Goal: Transaction & Acquisition: Obtain resource

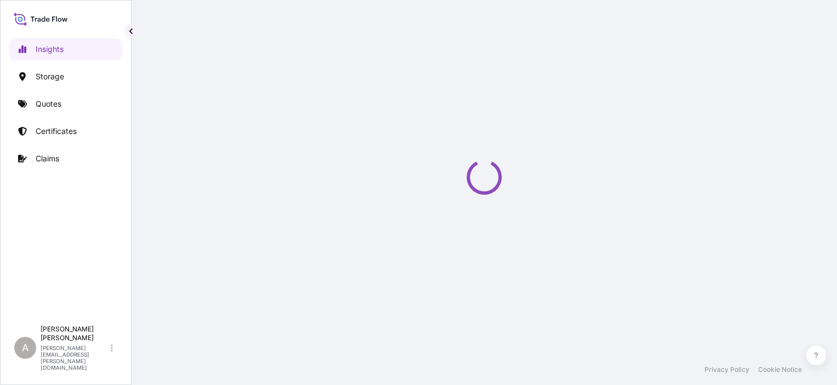
select select "2025"
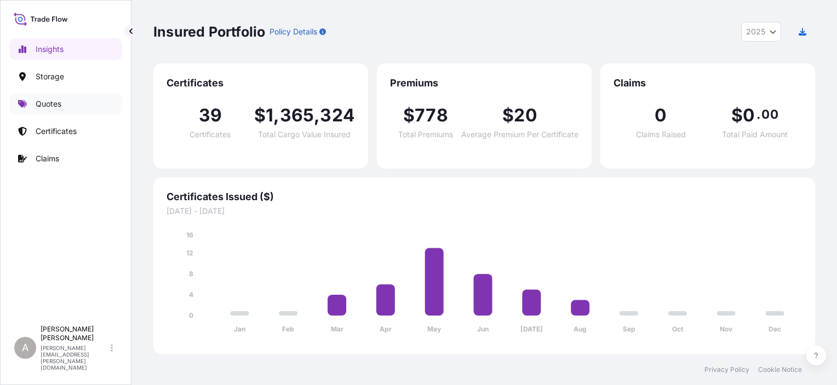
click at [83, 112] on link "Quotes" at bounding box center [65, 104] width 113 height 22
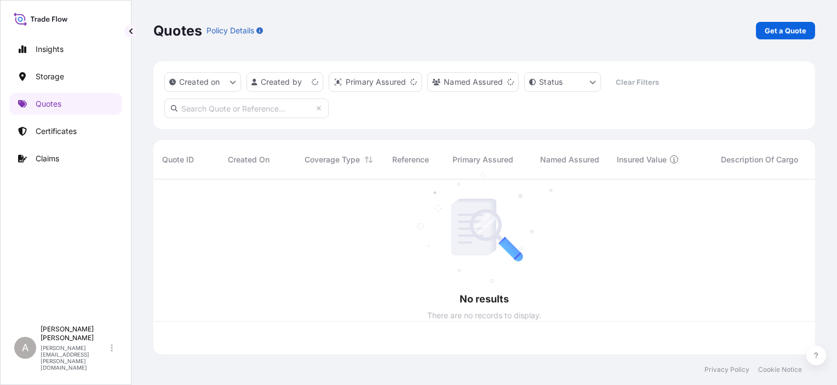
scroll to position [173, 653]
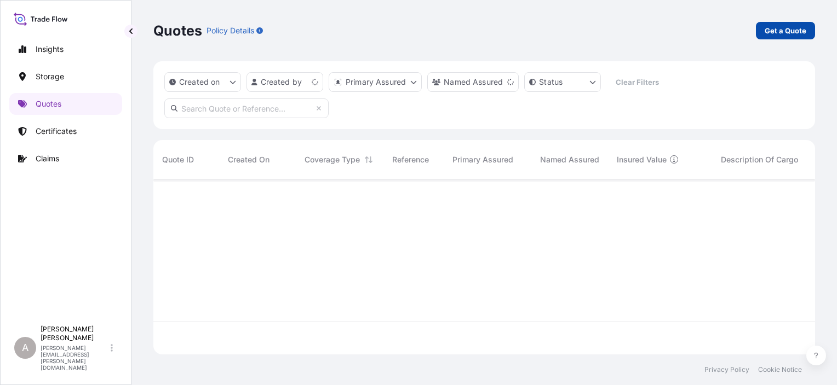
click at [780, 33] on p "Get a Quote" at bounding box center [785, 30] width 42 height 11
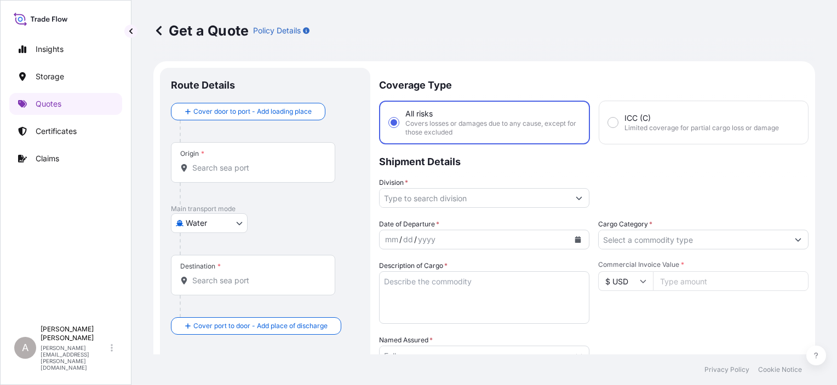
scroll to position [18, 0]
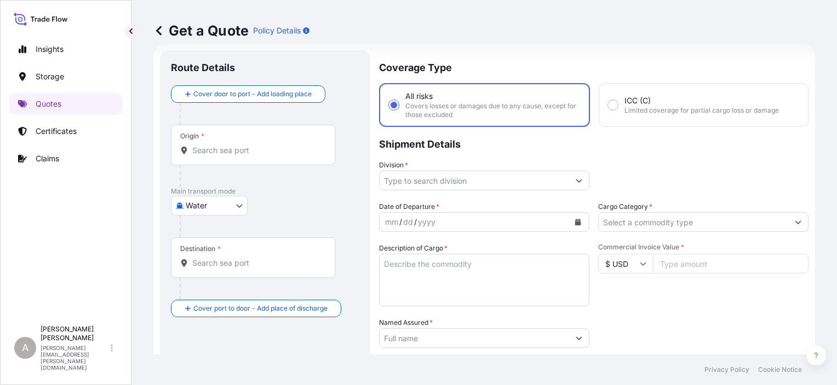
click at [234, 195] on div "Main transport mode Water Air Water Inland" at bounding box center [265, 212] width 188 height 50
click at [234, 203] on body "Insights Storage Quotes Certificates Claims A Alex Gilbert alex.gilbert@bdpint.…" at bounding box center [418, 192] width 837 height 385
click at [226, 268] on div "Inland" at bounding box center [209, 273] width 68 height 20
select select "Inland"
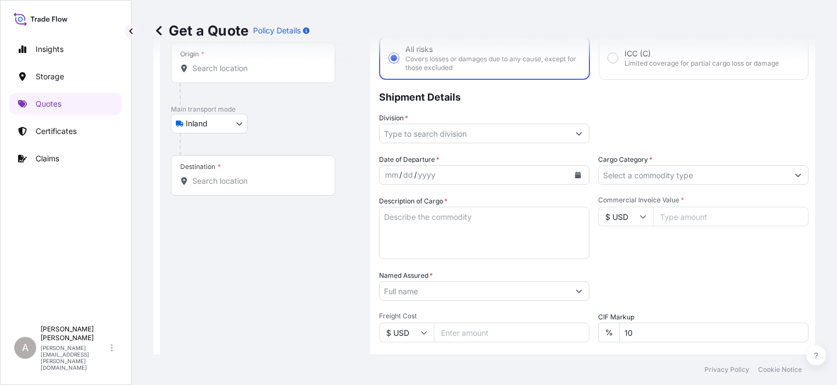
scroll to position [127, 0]
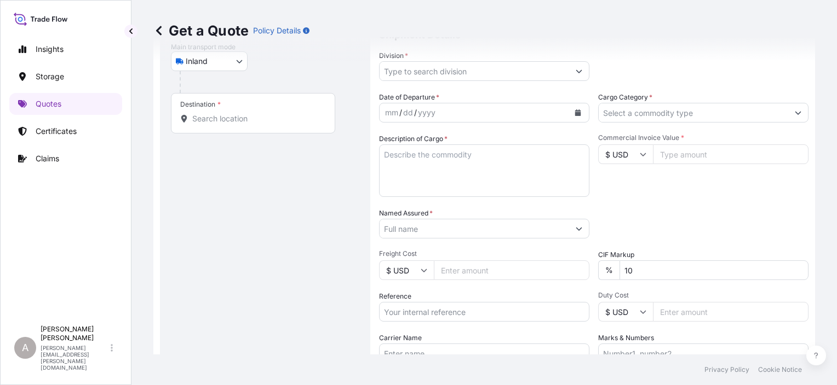
click at [442, 310] on input "Reference" at bounding box center [484, 312] width 210 height 20
paste input "80804777 80804804"
type input "80804777 80804804"
click at [480, 235] on input "Named Assured *" at bounding box center [473, 229] width 189 height 20
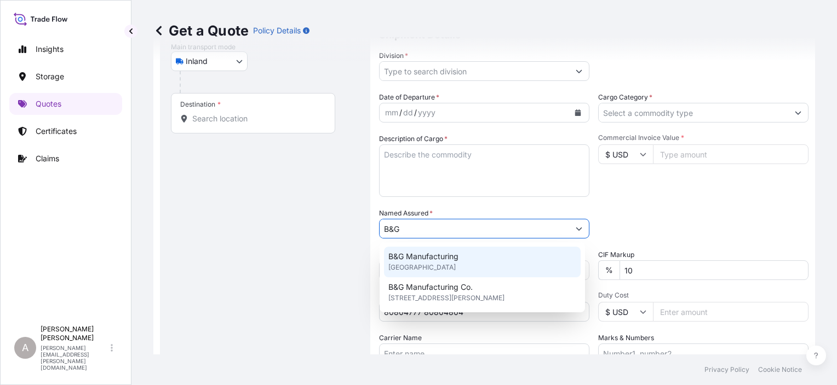
click at [427, 263] on span "United Kingdom" at bounding box center [421, 267] width 67 height 11
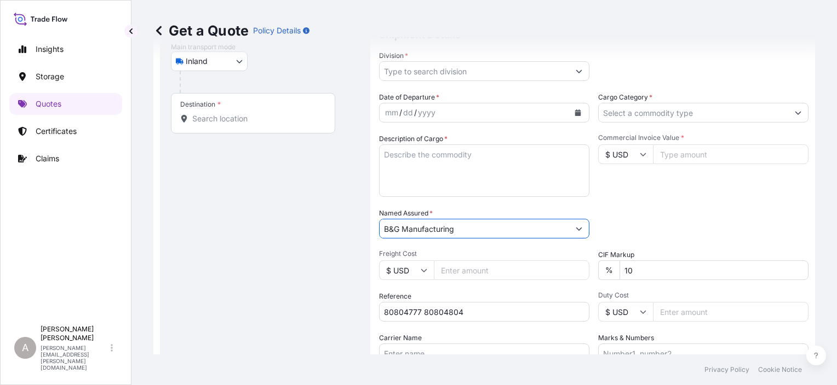
click at [578, 231] on icon "Show suggestions" at bounding box center [578, 229] width 7 height 7
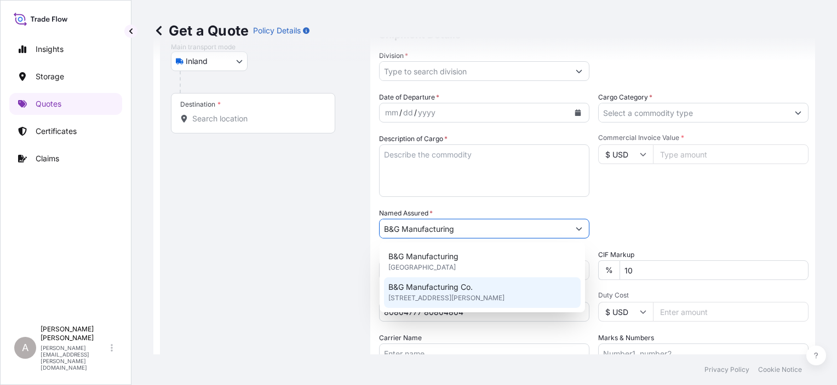
click at [535, 288] on div "B&G Manufacturing Co. 3067 Unionville Pike, 19440, Hatfield, United States of A…" at bounding box center [482, 293] width 197 height 31
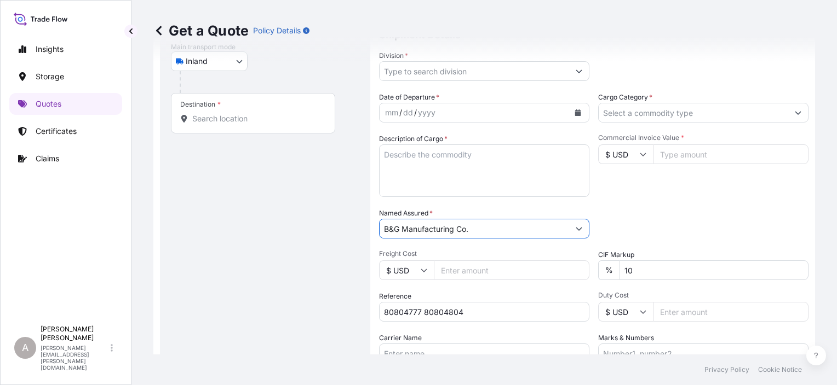
type input "B&G Manufacturing Co."
click at [611, 217] on div "Packing Category Type to search a container mode Please select a primary mode o…" at bounding box center [703, 223] width 210 height 31
click at [632, 269] on input "10" at bounding box center [713, 271] width 189 height 20
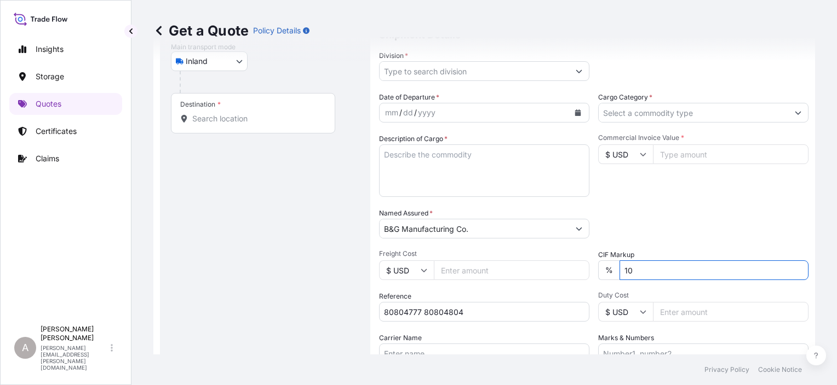
click at [632, 269] on input "10" at bounding box center [713, 271] width 189 height 20
type input "0"
click at [724, 233] on div "Packing Category Type to search a container mode Please select a primary mode o…" at bounding box center [703, 223] width 210 height 31
click at [672, 112] on input "Cargo Category *" at bounding box center [692, 113] width 189 height 20
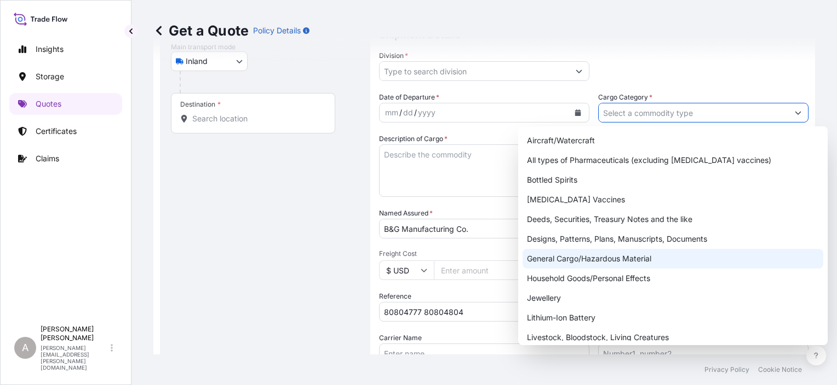
click at [614, 256] on div "General Cargo/Hazardous Material" at bounding box center [672, 259] width 301 height 20
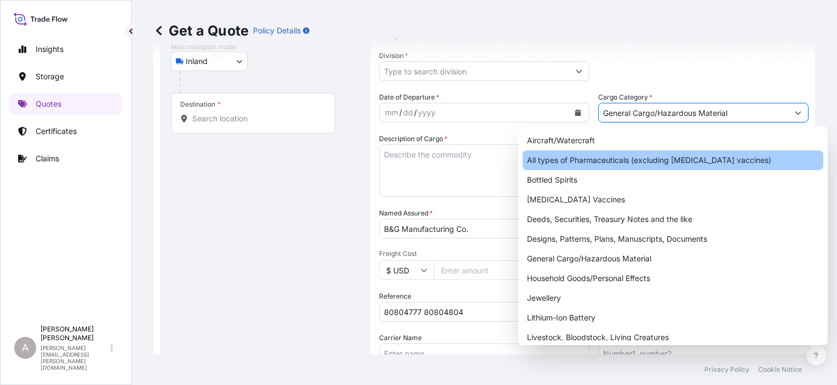
type input "All types of Pharmaceuticals (excluding COVID-19 vaccines)"
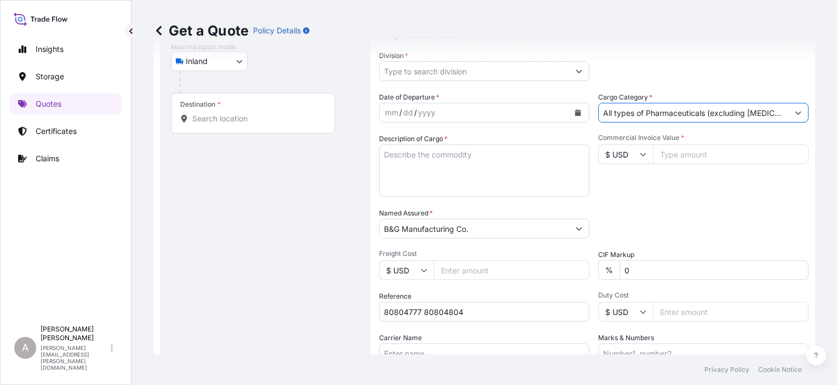
click at [684, 152] on input "Commercial Invoice Value *" at bounding box center [730, 155] width 155 height 20
paste input "12701.95"
type input "12701.95"
drag, startPoint x: 688, startPoint y: 199, endPoint x: 681, endPoint y: 142, distance: 57.3
click at [684, 193] on div "Date of Departure * mm / dd / yyyy Cargo Category * All types of Pharmaceutical…" at bounding box center [593, 228] width 429 height 272
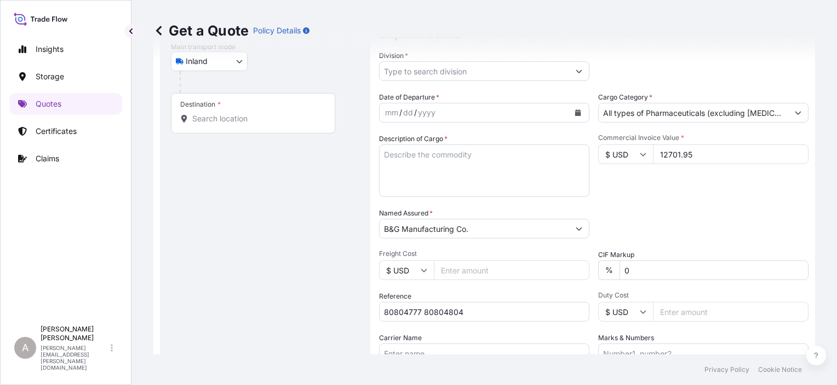
click at [676, 123] on div "Date of Departure * mm / dd / yyyy Cargo Category * All types of Pharmaceutical…" at bounding box center [593, 228] width 429 height 272
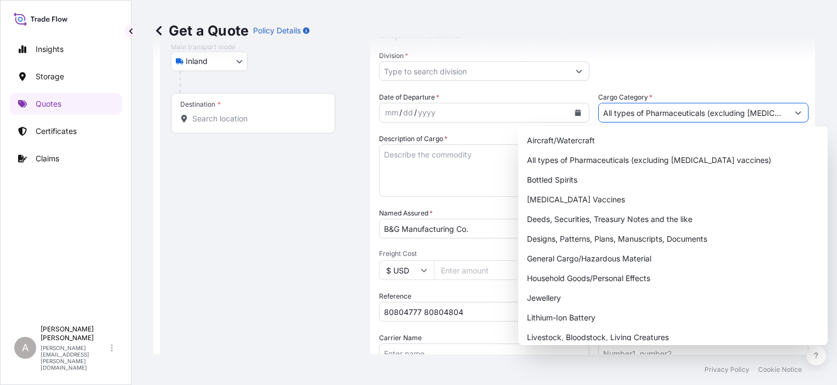
click at [678, 108] on input "All types of Pharmaceuticals (excluding COVID-19 vaccines)" at bounding box center [692, 113] width 189 height 20
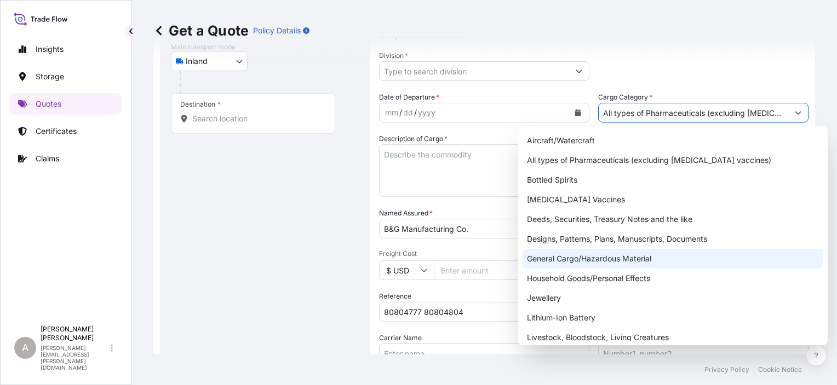
click at [609, 261] on div "General Cargo/Hazardous Material" at bounding box center [672, 259] width 301 height 20
type input "General Cargo/Hazardous Material"
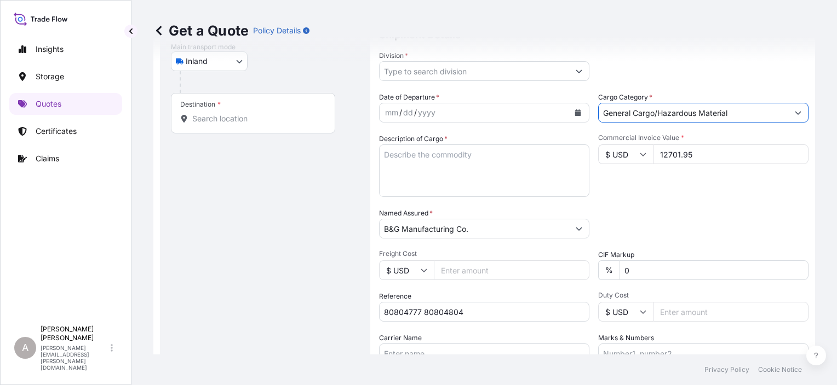
drag, startPoint x: 677, startPoint y: 227, endPoint x: 708, endPoint y: 206, distance: 37.7
click at [677, 226] on div "Packing Category Type to search a container mode Please select a primary mode o…" at bounding box center [703, 223] width 210 height 31
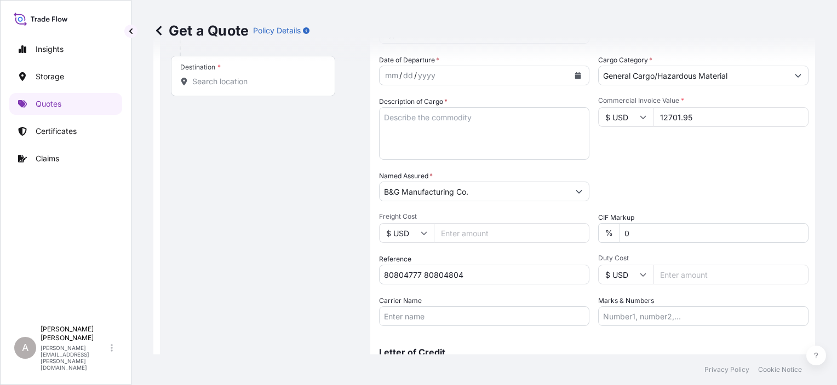
scroll to position [182, 0]
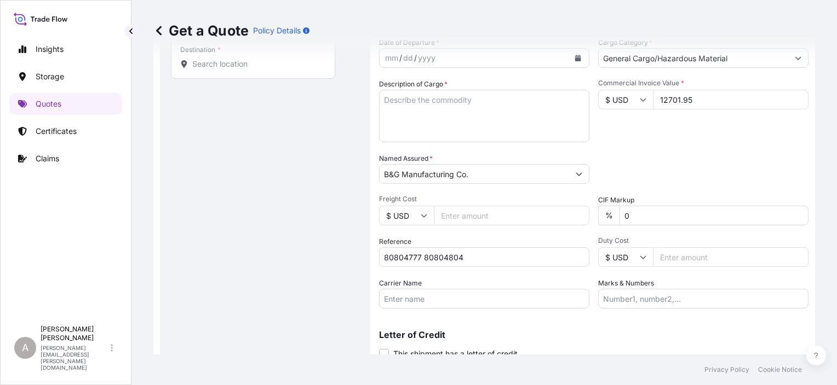
click at [522, 298] on input "Carrier Name" at bounding box center [484, 299] width 210 height 20
paste input "R & L Carriers, Inc."
type input "R & L Carriers, Inc."
click at [591, 331] on p "Letter of Credit" at bounding box center [593, 335] width 429 height 9
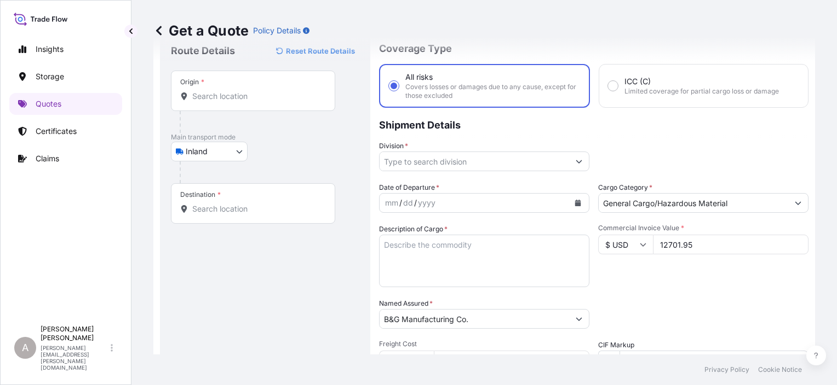
scroll to position [18, 0]
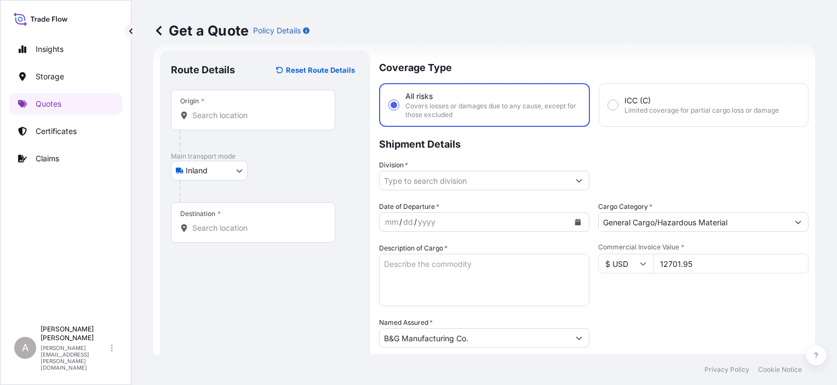
click at [247, 120] on div "Origin *" at bounding box center [253, 110] width 164 height 41
click at [247, 120] on input "Origin *" at bounding box center [256, 115] width 129 height 11
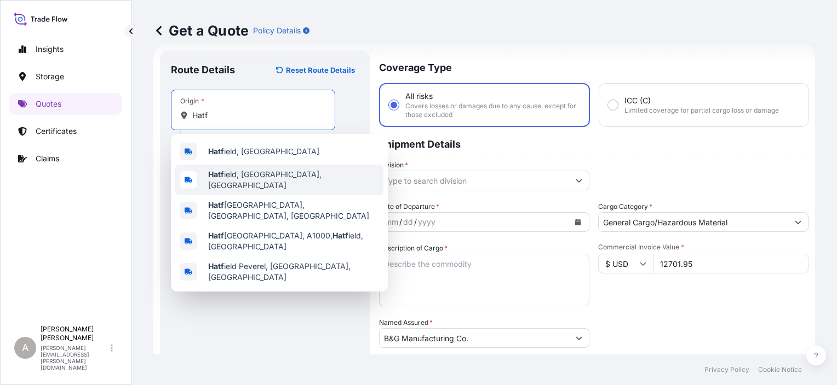
click at [238, 177] on span "Hatf ield, PA, USA" at bounding box center [293, 180] width 171 height 22
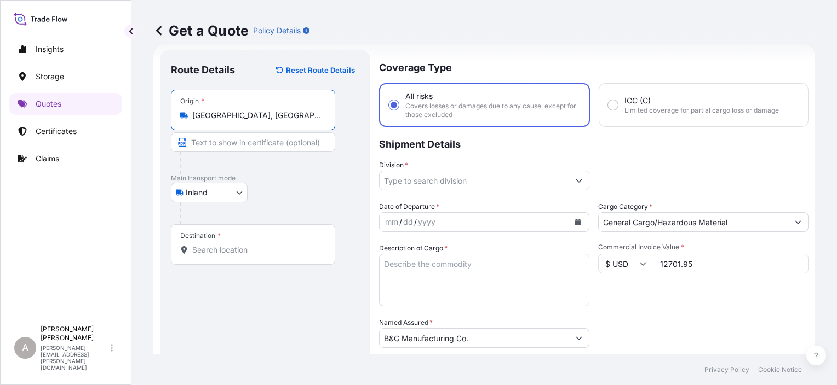
type input "Hatfield, PA, USA"
click at [260, 292] on div "Route Details Reset Route Details Place of loading Road / Inland Road / Inland …" at bounding box center [265, 302] width 188 height 482
click at [286, 254] on input "Destination *" at bounding box center [256, 250] width 129 height 11
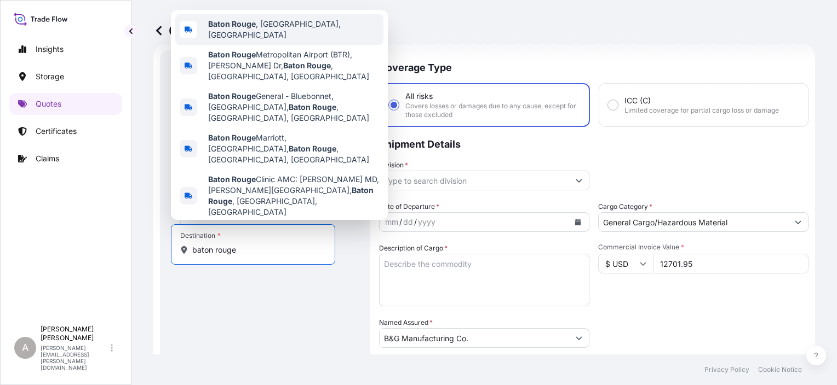
click at [289, 41] on span "Baton Rouge , LA, USA" at bounding box center [293, 30] width 171 height 22
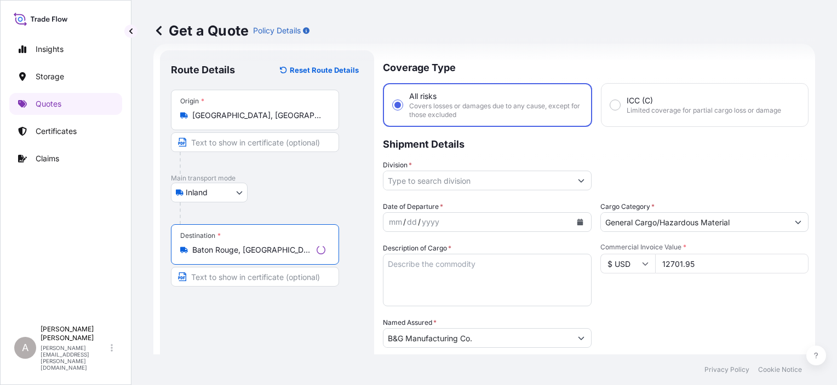
type input "Baton Rouge, LA, USA"
click at [297, 322] on div "Route Details Reset Route Details Place of loading Road / Inland Road / Inland …" at bounding box center [267, 302] width 192 height 482
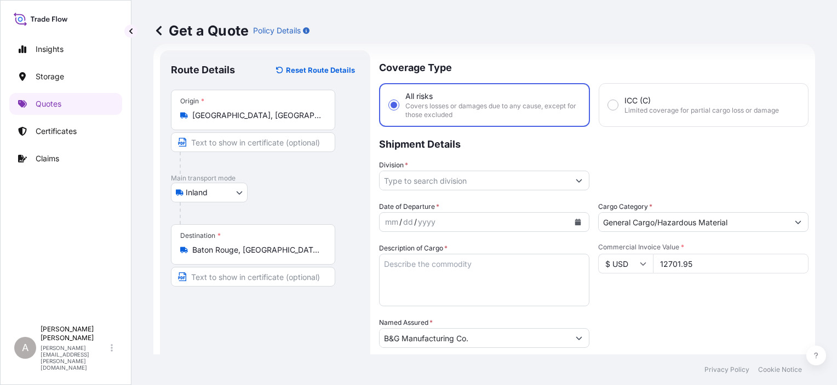
click at [576, 225] on button "Calendar" at bounding box center [578, 223] width 18 height 18
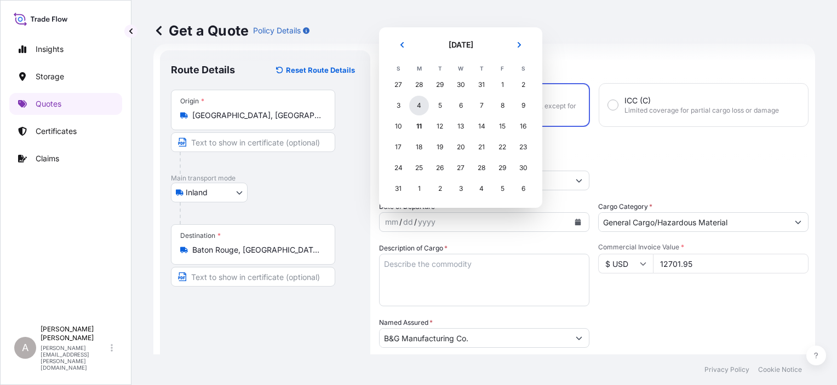
click at [418, 106] on div "4" at bounding box center [419, 106] width 20 height 20
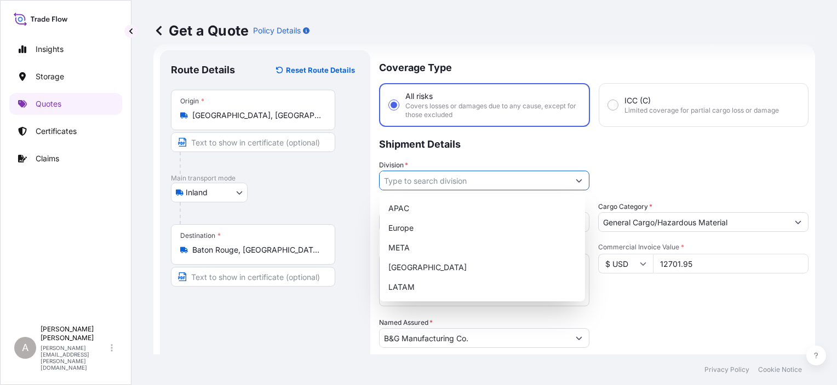
click at [520, 181] on input "Division *" at bounding box center [473, 181] width 189 height 20
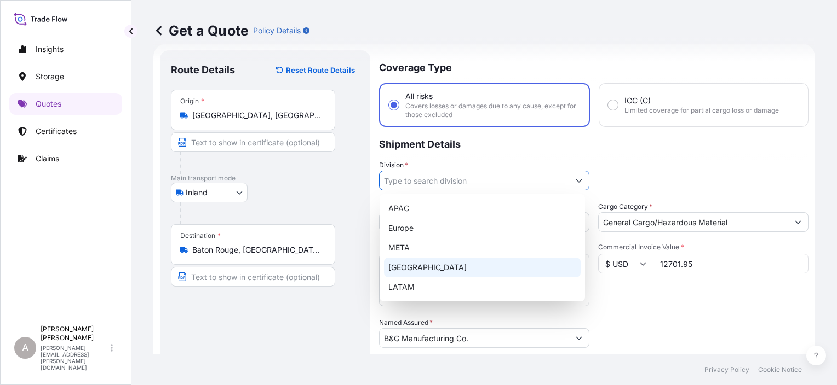
click at [445, 267] on div "North America" at bounding box center [482, 268] width 197 height 20
type input "North America"
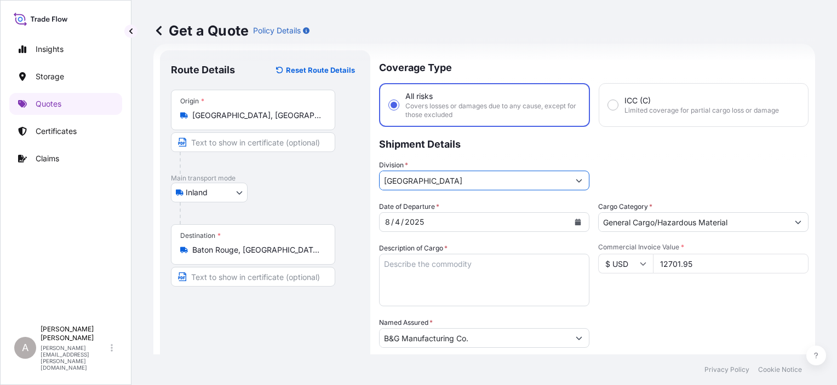
click at [690, 332] on div "Packing Category Type to search a container mode Please select a primary mode o…" at bounding box center [703, 333] width 210 height 31
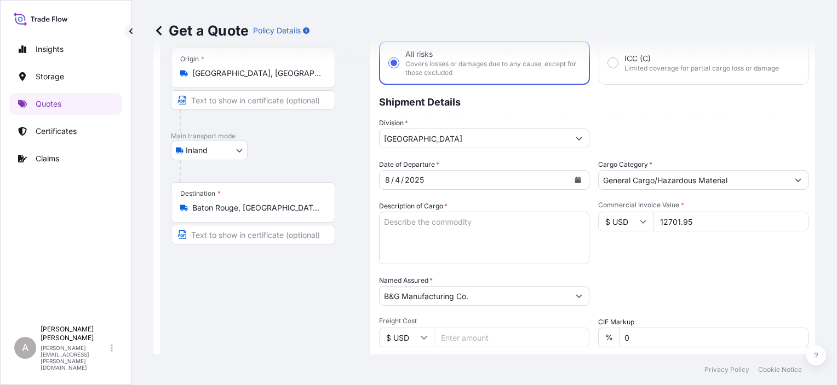
scroll to position [127, 0]
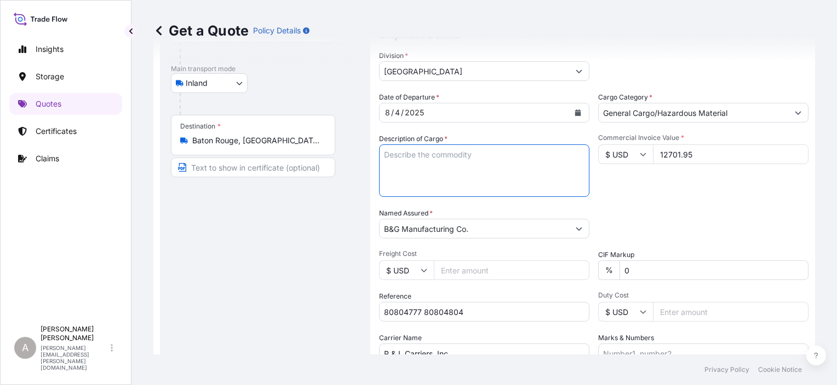
click at [427, 169] on textarea "Description of Cargo *" at bounding box center [484, 171] width 210 height 53
click at [428, 169] on textarea "Description of Cargo *" at bounding box center [484, 171] width 210 height 53
paste textarea "STEEL THREADED RODS 2,464"
click at [480, 155] on textarea "STEEL THREADED RODS 2,464" at bounding box center [484, 171] width 210 height 53
type textarea "STEEL THREADED RODS 2,464"
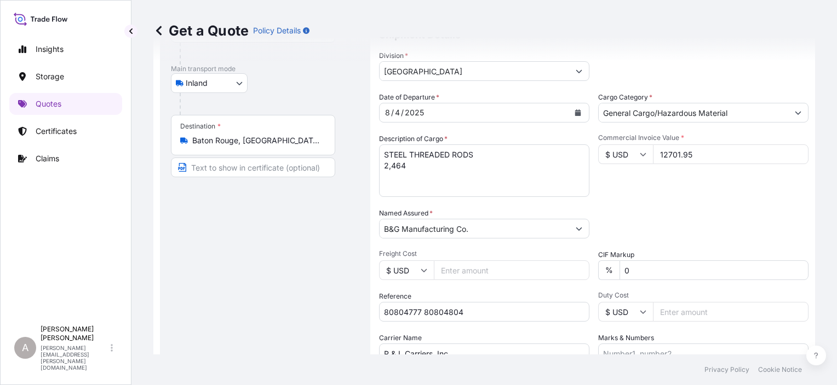
drag, startPoint x: 615, startPoint y: 199, endPoint x: 617, endPoint y: 205, distance: 5.7
click at [617, 205] on div "Date of Departure * 8 / 4 / 2025 Cargo Category * General Cargo/Hazardous Mater…" at bounding box center [593, 228] width 429 height 272
click at [721, 239] on div "Date of Departure * 8 / 4 / 2025 Cargo Category * General Cargo/Hazardous Mater…" at bounding box center [593, 228] width 429 height 272
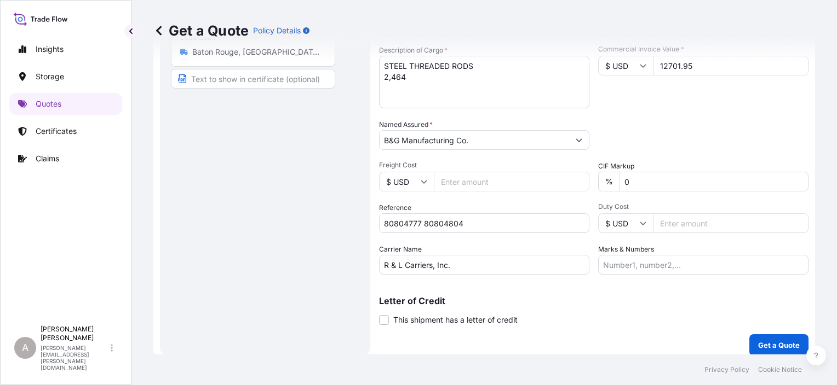
scroll to position [223, 0]
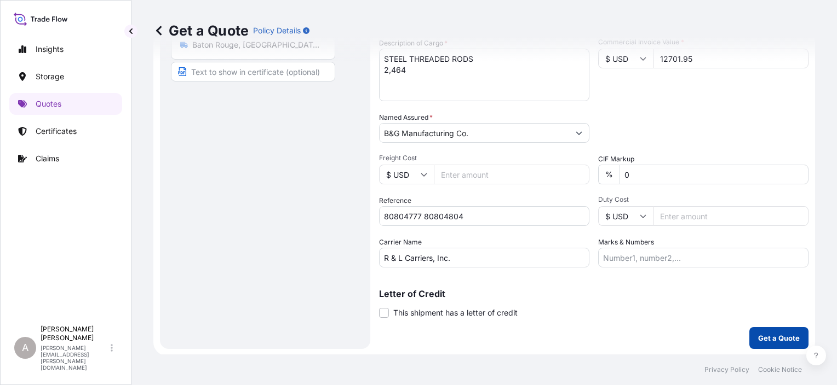
click at [767, 337] on p "Get a Quote" at bounding box center [779, 338] width 42 height 11
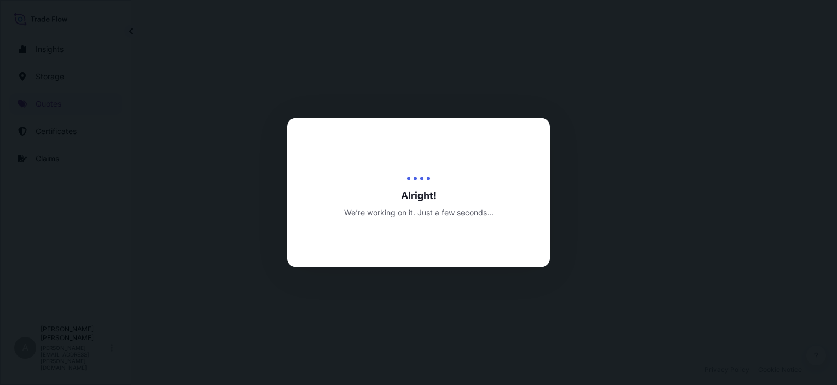
select select "Inland"
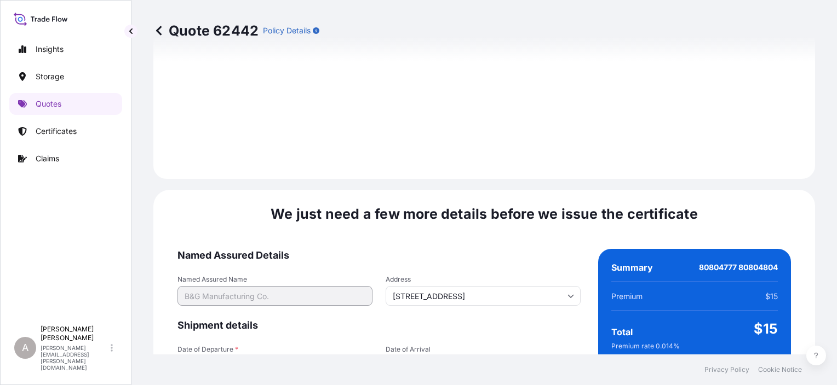
scroll to position [1693, 0]
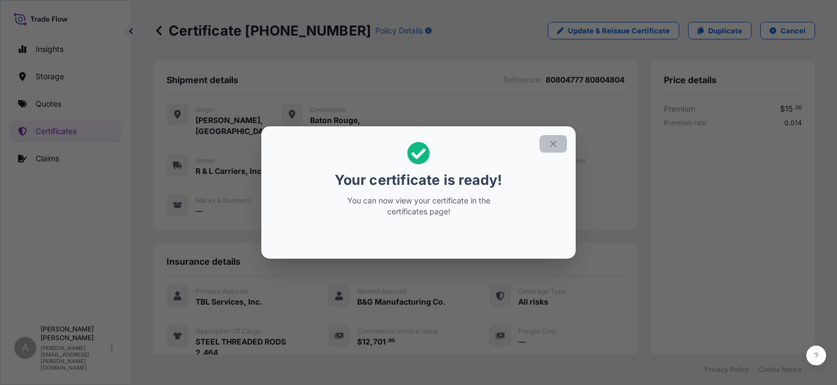
click at [558, 145] on button "button" at bounding box center [552, 144] width 27 height 18
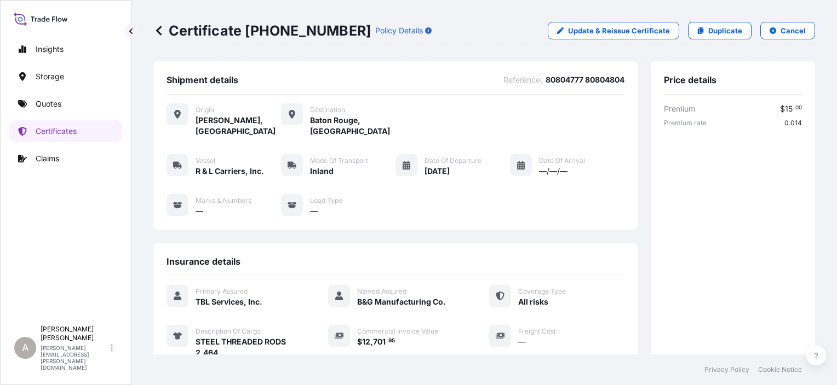
click at [306, 35] on p "Certificate 32031-40-1" at bounding box center [261, 31] width 217 height 18
click at [304, 34] on p "Certificate 32031-40-1" at bounding box center [261, 31] width 217 height 18
drag, startPoint x: 324, startPoint y: 28, endPoint x: 244, endPoint y: 36, distance: 79.7
click at [244, 36] on p "Certificate 32031-40-1" at bounding box center [261, 31] width 217 height 18
copy p "32031-40-1"
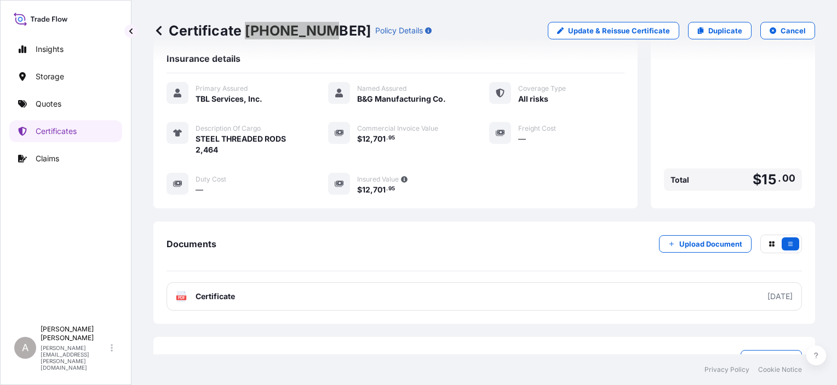
scroll to position [237, 0]
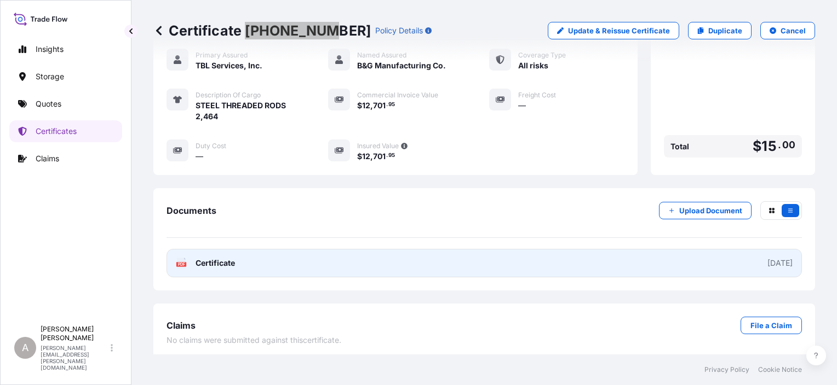
click at [530, 249] on link "PDF Certificate 2025-08-11" at bounding box center [483, 263] width 635 height 28
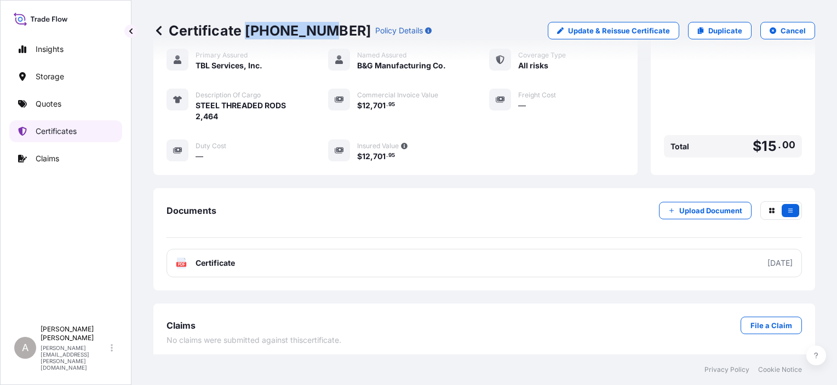
click at [101, 134] on link "Certificates" at bounding box center [65, 131] width 113 height 22
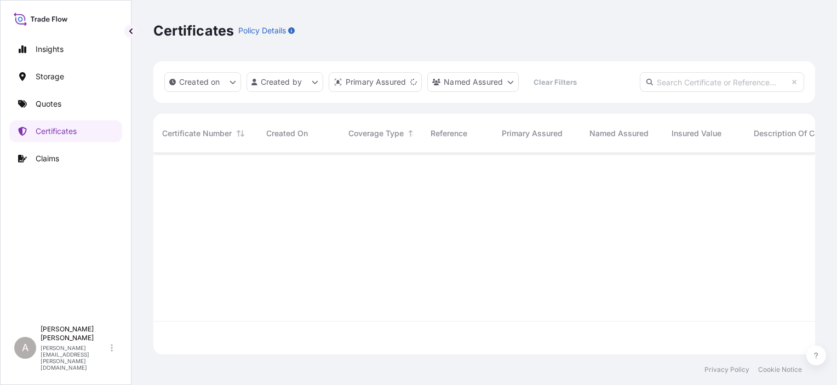
scroll to position [199, 653]
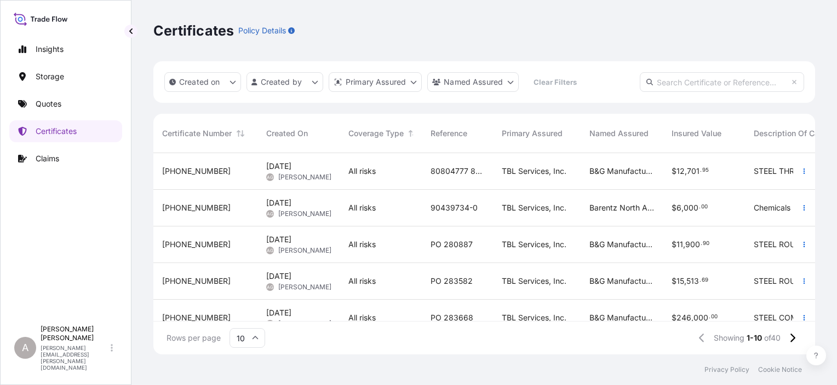
click at [243, 219] on div "32031-39-1" at bounding box center [205, 208] width 104 height 37
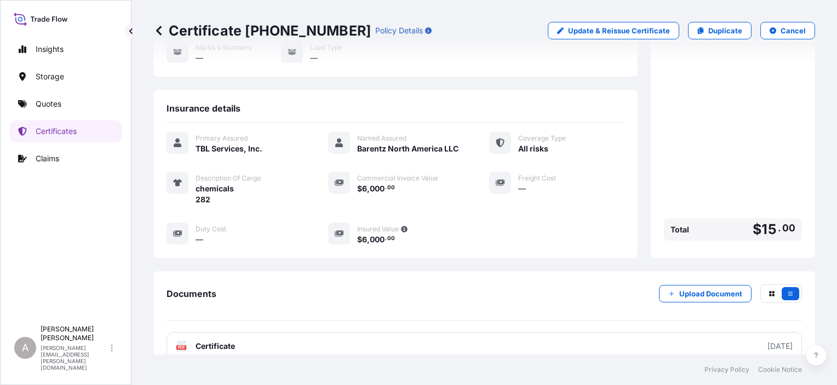
scroll to position [237, 0]
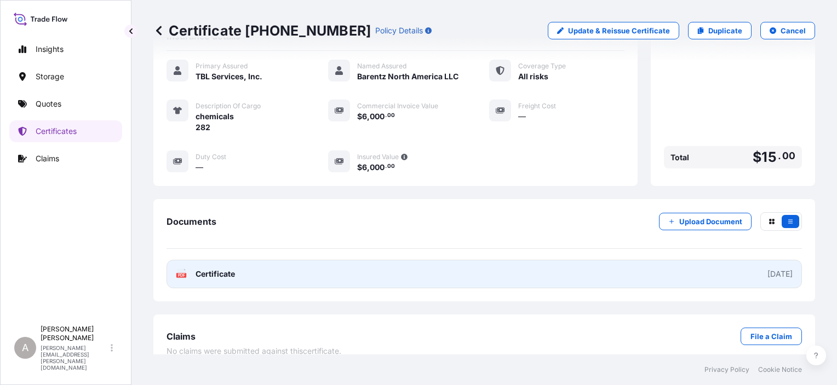
click at [486, 260] on link "PDF Certificate 2025-08-08" at bounding box center [483, 274] width 635 height 28
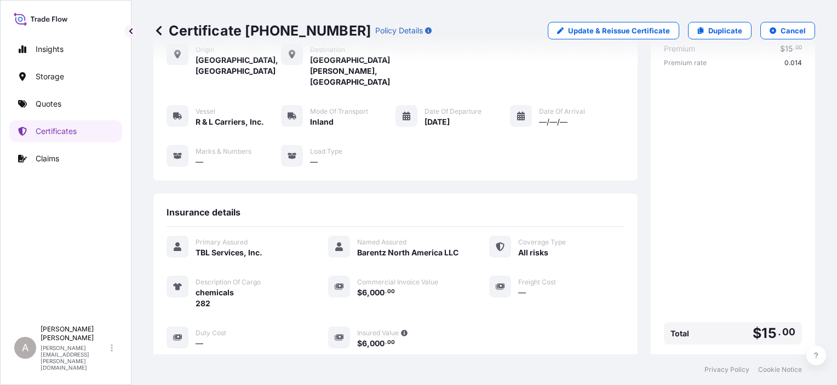
scroll to position [18, 0]
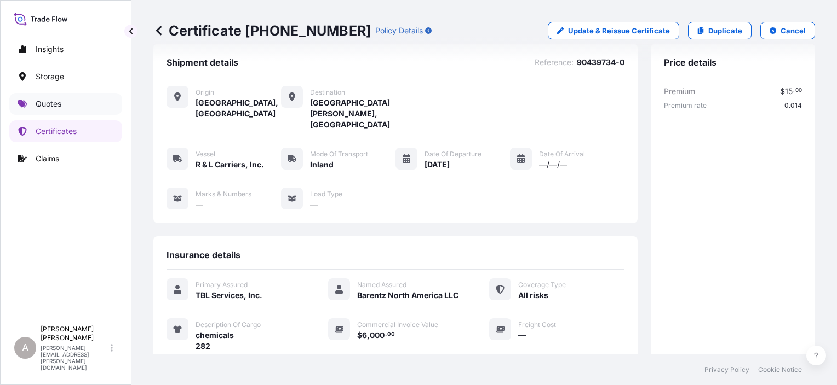
click at [93, 99] on link "Quotes" at bounding box center [65, 104] width 113 height 22
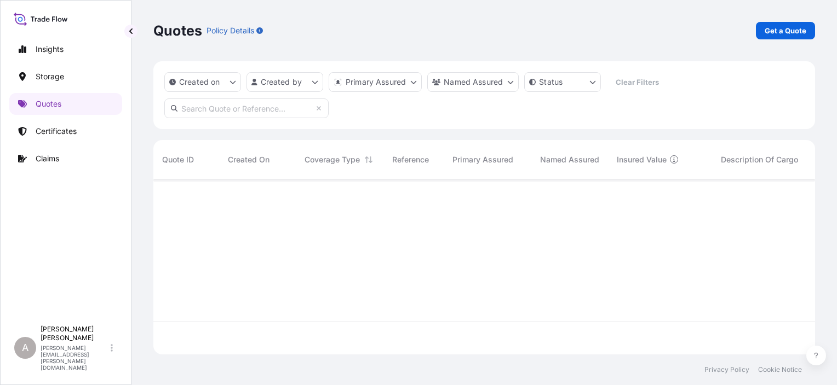
scroll to position [173, 653]
click at [794, 29] on p "Get a Quote" at bounding box center [785, 30] width 42 height 11
select select "Water"
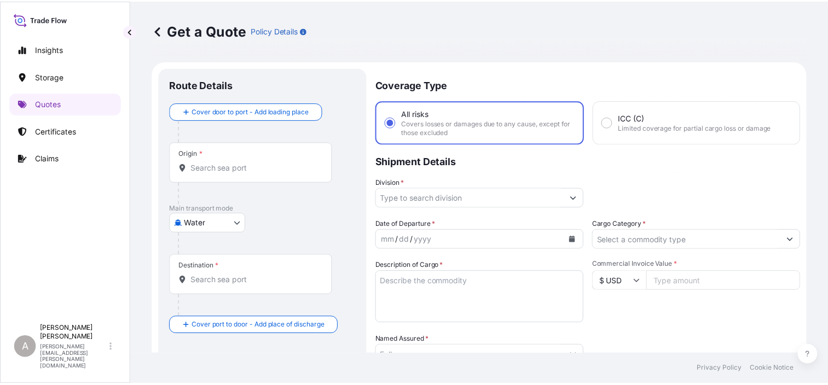
scroll to position [18, 0]
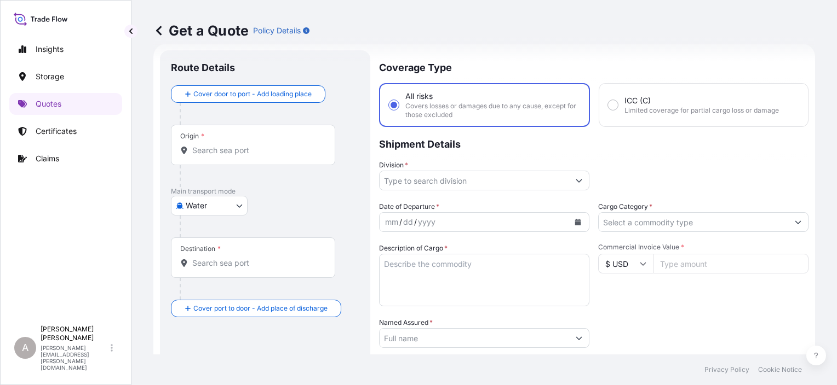
click at [217, 209] on body "Insights Storage Quotes Certificates Claims A Alex Gilbert alex.gilbert@bdpint.…" at bounding box center [418, 192] width 837 height 385
click at [221, 270] on div "Inland" at bounding box center [209, 273] width 68 height 20
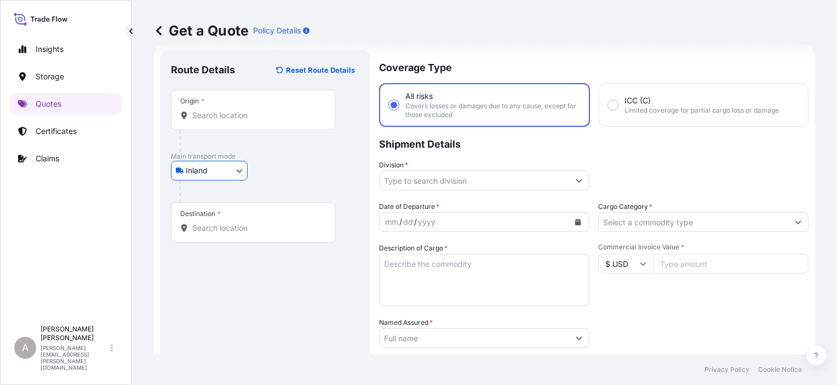
click at [318, 183] on div at bounding box center [270, 192] width 180 height 22
click at [572, 226] on button "Calendar" at bounding box center [578, 223] width 18 height 18
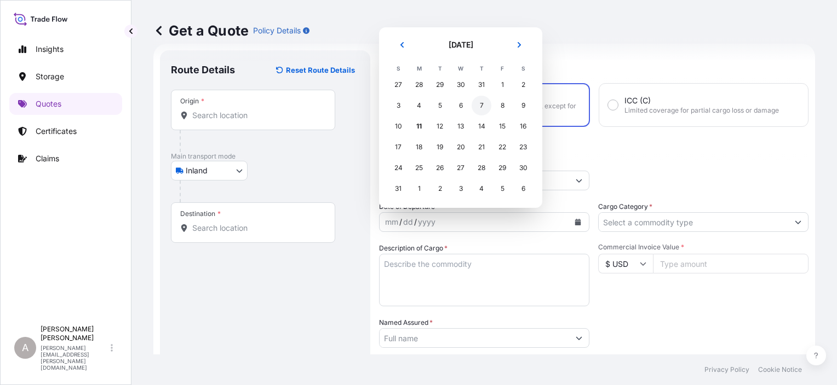
click at [478, 105] on div "7" at bounding box center [481, 106] width 20 height 20
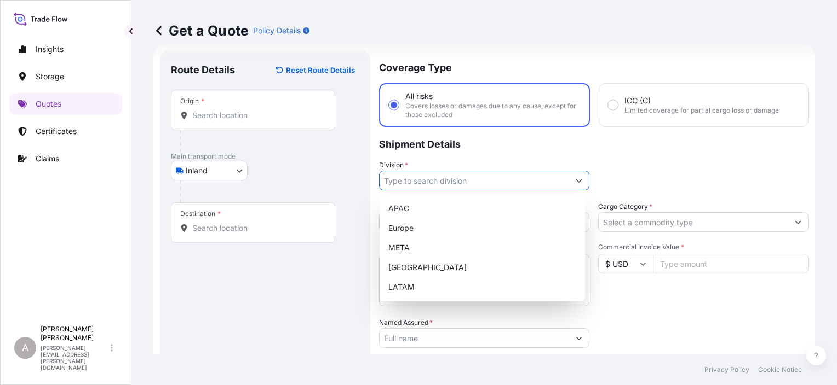
click at [569, 180] on button "Show suggestions" at bounding box center [579, 181] width 20 height 20
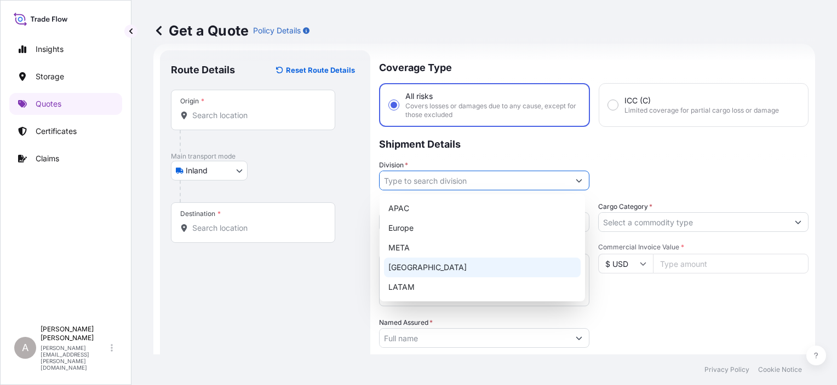
click at [466, 259] on div "North America" at bounding box center [482, 268] width 197 height 20
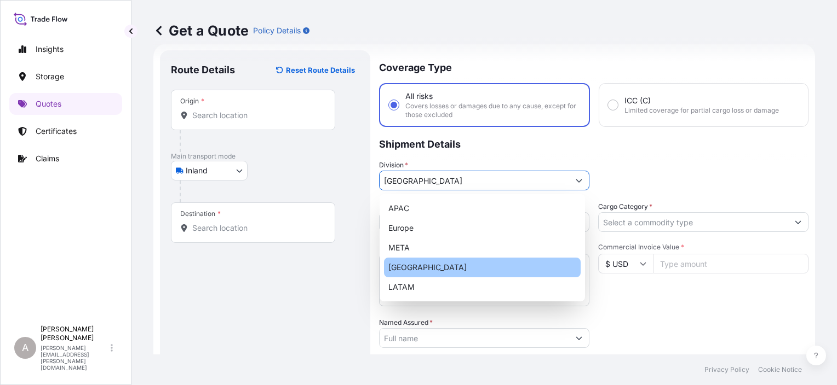
type input "North America"
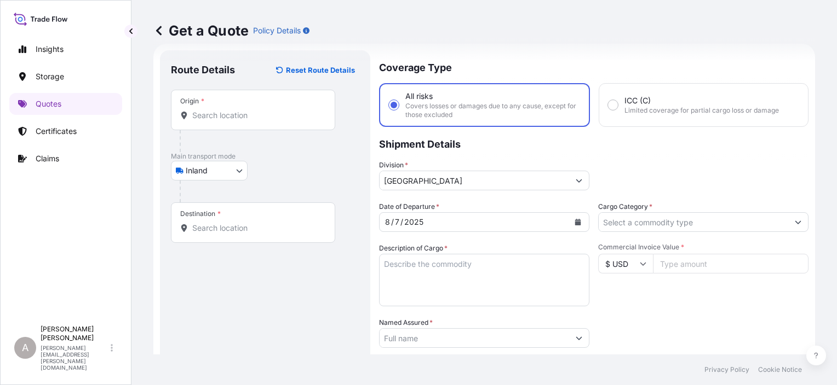
click at [685, 159] on p "Shipment Details" at bounding box center [593, 143] width 429 height 33
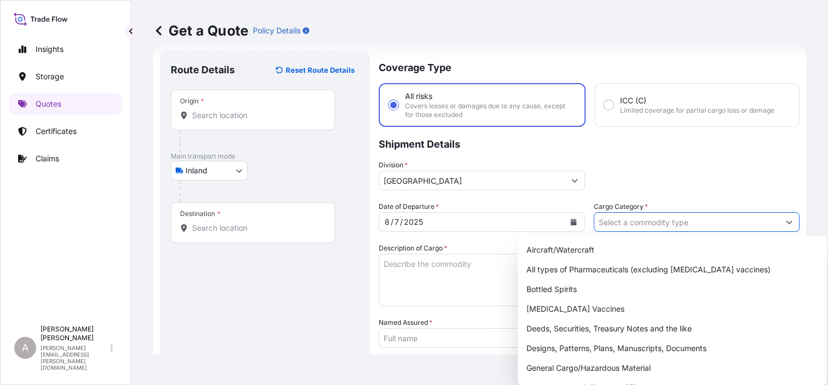
click at [685, 214] on input "Cargo Category *" at bounding box center [688, 222] width 186 height 20
click at [685, 223] on input "Cargo Category *" at bounding box center [688, 222] width 186 height 20
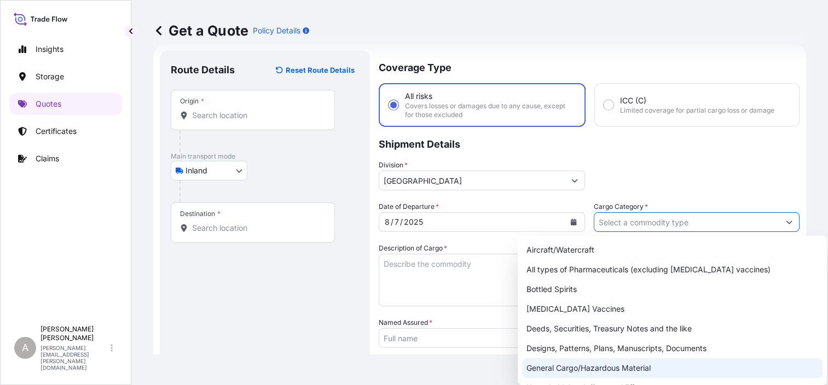
click at [596, 367] on div "General Cargo/Hazardous Material" at bounding box center [672, 369] width 301 height 20
type input "General Cargo/Hazardous Material"
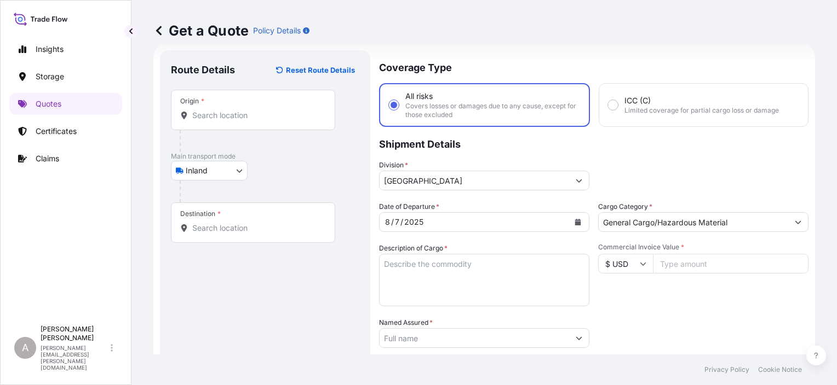
click at [672, 167] on div "Division * North America" at bounding box center [593, 175] width 429 height 31
drag, startPoint x: 676, startPoint y: 269, endPoint x: 821, endPoint y: 254, distance: 145.9
click at [676, 268] on input "Commercial Invoice Value *" at bounding box center [730, 264] width 155 height 20
click at [681, 260] on input "Commercial Invoice Value *" at bounding box center [730, 264] width 155 height 20
paste input "14384.00"
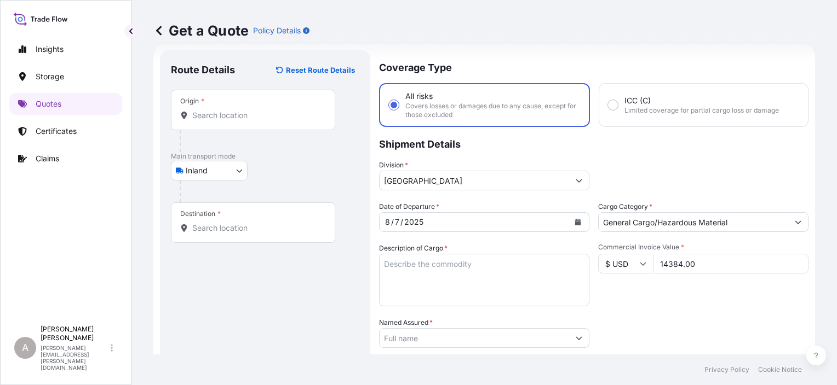
type input "14384.00"
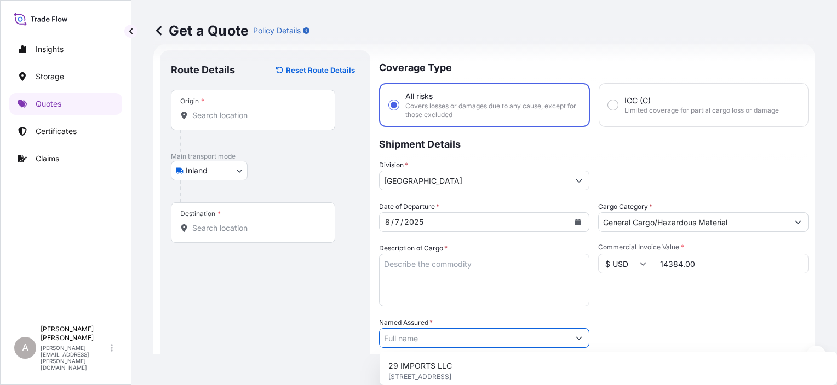
click at [530, 338] on input "Named Assured *" at bounding box center [473, 339] width 189 height 20
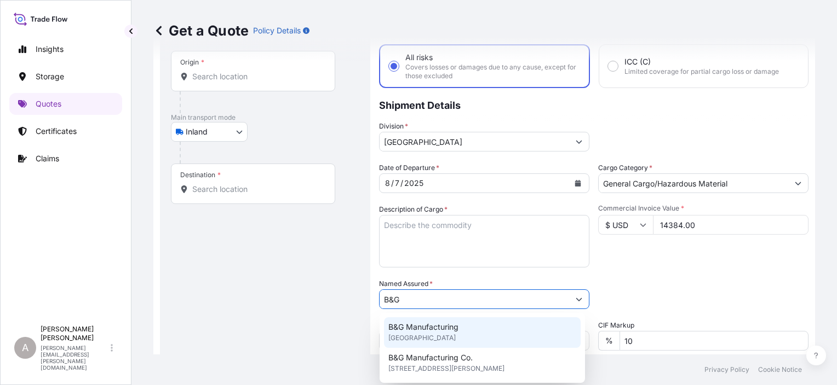
scroll to position [72, 0]
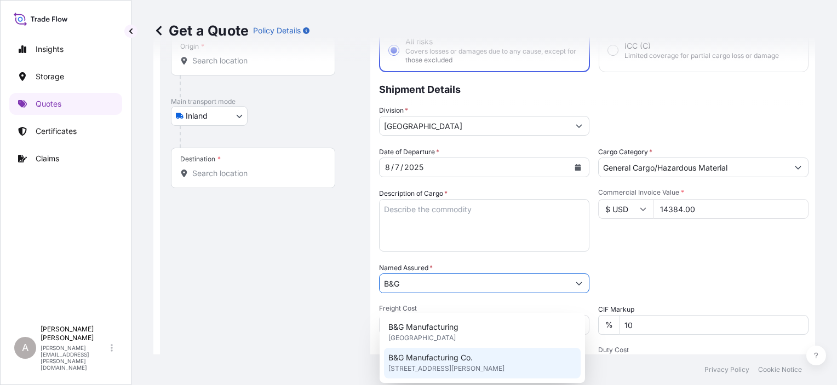
click at [536, 359] on div "B&G Manufacturing Co. 3067 Unionville Pike, 19440, Hatfield, United States of A…" at bounding box center [482, 363] width 197 height 31
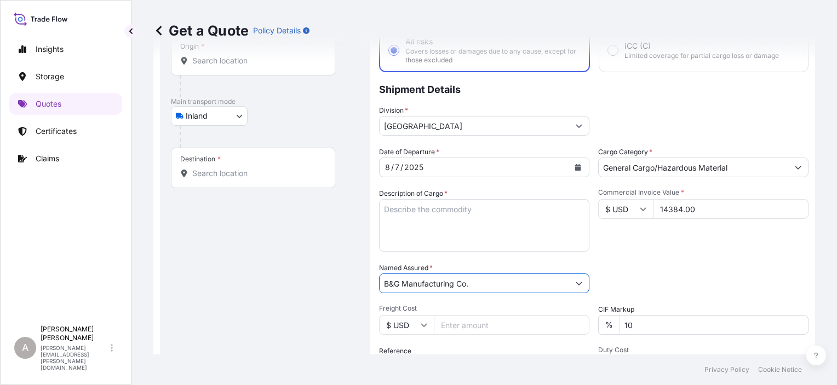
type input "B&G Manufacturing Co."
click at [661, 266] on div "Packing Category Type to search a container mode Please select a primary mode o…" at bounding box center [703, 278] width 210 height 31
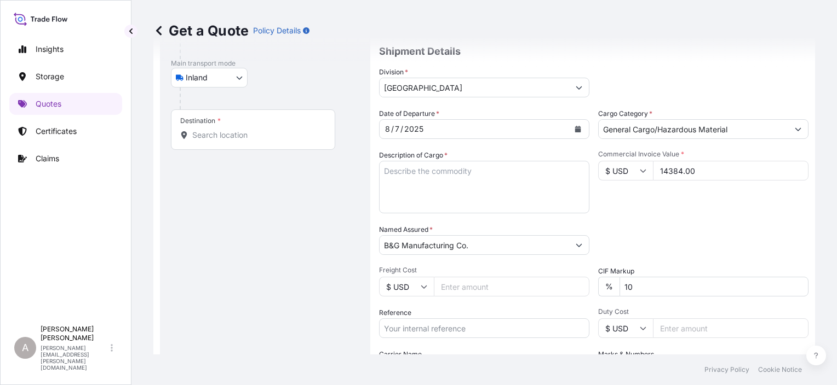
scroll to position [127, 0]
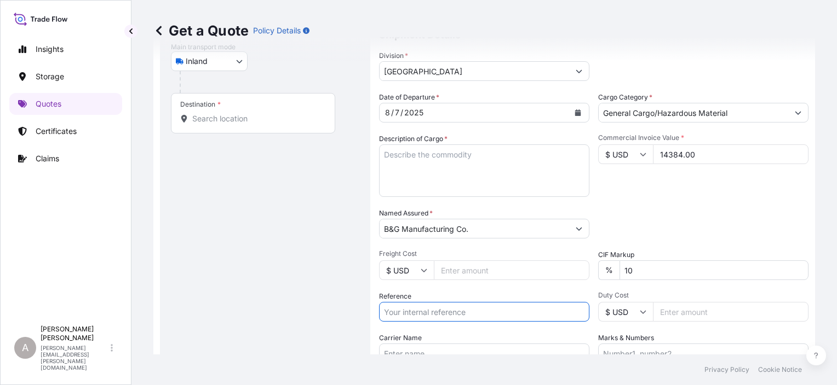
click at [505, 310] on input "Reference" at bounding box center [484, 312] width 210 height 20
paste input "$14,384.00"
type input "$14,384.00"
drag, startPoint x: 494, startPoint y: 301, endPoint x: 464, endPoint y: 304, distance: 30.8
click at [464, 304] on div "Reference $14,384.00" at bounding box center [484, 306] width 210 height 31
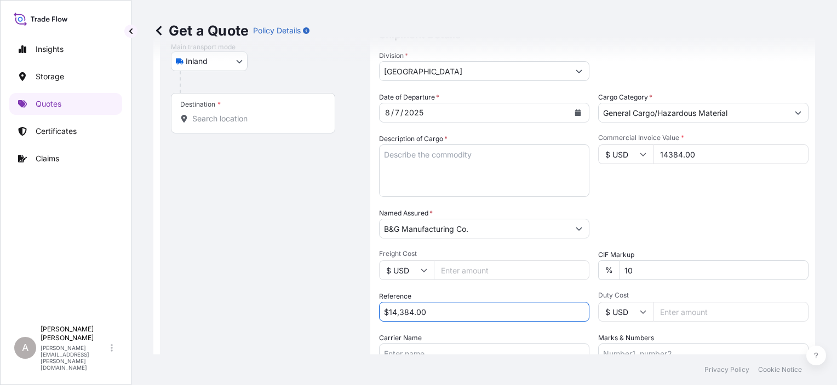
drag, startPoint x: 421, startPoint y: 311, endPoint x: 322, endPoint y: 307, distance: 99.2
click at [320, 312] on form "Route Details Reset Route Details Place of loading Road / Inland Road / Inland …" at bounding box center [483, 192] width 661 height 517
click at [480, 312] on input "Reference" at bounding box center [484, 312] width 210 height 20
paste input "80804999"
type input "80804999"
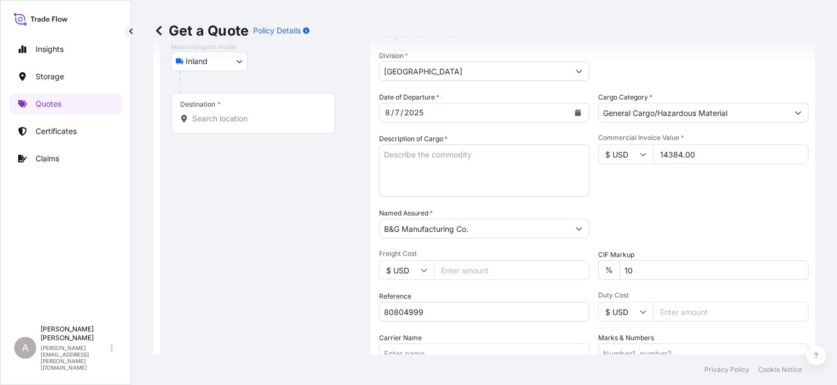
click at [682, 223] on div "Packing Category Type to search a container mode Please select a primary mode o…" at bounding box center [703, 223] width 210 height 31
click at [645, 270] on input "10" at bounding box center [713, 271] width 189 height 20
type input "0"
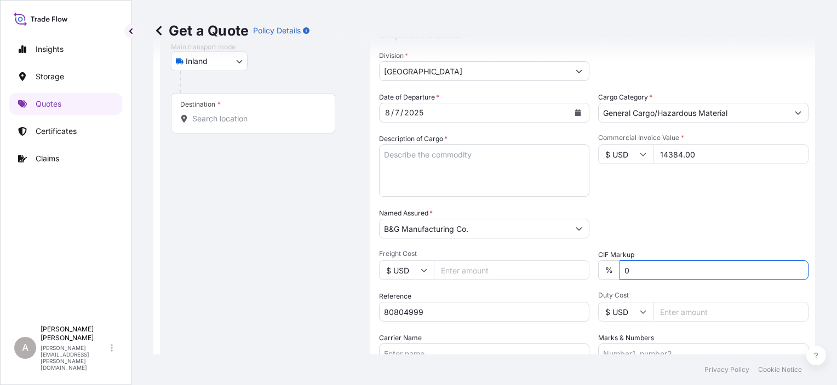
drag, startPoint x: 686, startPoint y: 219, endPoint x: 692, endPoint y: 217, distance: 6.4
click at [687, 218] on div "Packing Category Type to search a container mode Please select a primary mode o…" at bounding box center [703, 223] width 210 height 31
click at [437, 346] on input "Carrier Name" at bounding box center [484, 354] width 210 height 20
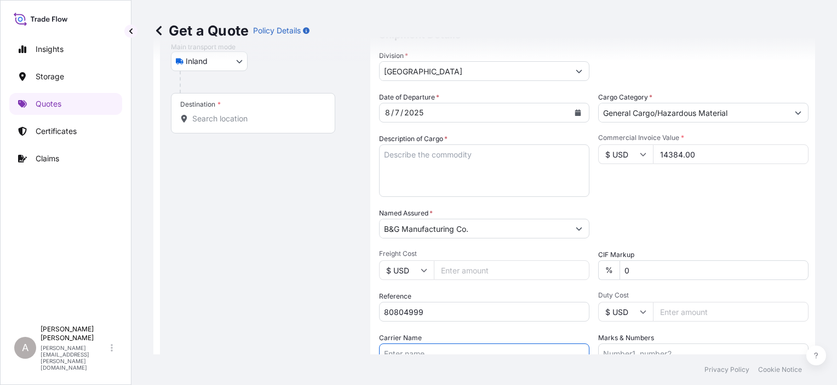
paste input "Ward Trucking"
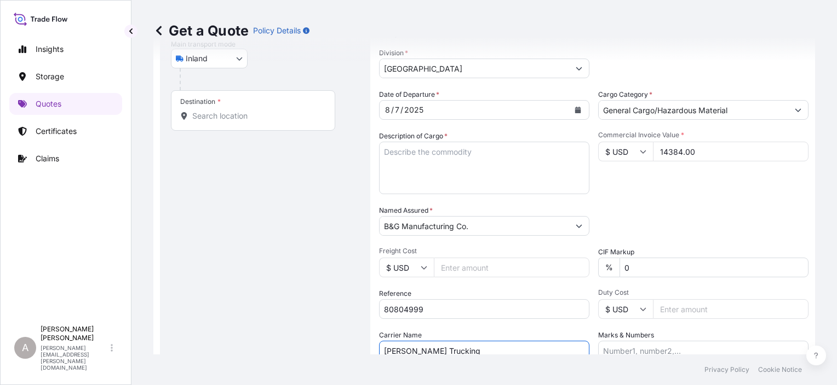
type input "Ward Trucking"
drag, startPoint x: 702, startPoint y: 217, endPoint x: 700, endPoint y: 211, distance: 5.7
click at [702, 216] on div "Packing Category Type to search a container mode Please select a primary mode o…" at bounding box center [703, 220] width 210 height 31
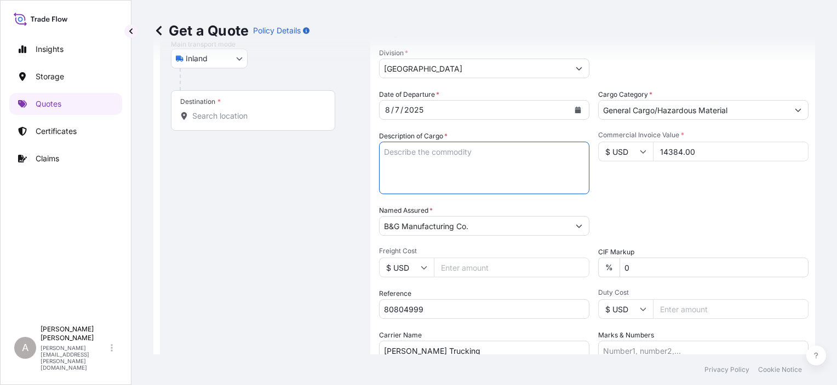
click at [428, 151] on textarea "Description of Cargo *" at bounding box center [484, 168] width 210 height 53
paste textarea "STEEL TJS FLANGE NUTS 170"
click at [487, 154] on textarea "STEEL TJS FLANGE NUTS 170" at bounding box center [484, 168] width 210 height 53
type textarea "STEEL TJS FLANGE NUTS 170"
click at [674, 215] on div "Packing Category Type to search a container mode Please select a primary mode o…" at bounding box center [703, 220] width 210 height 31
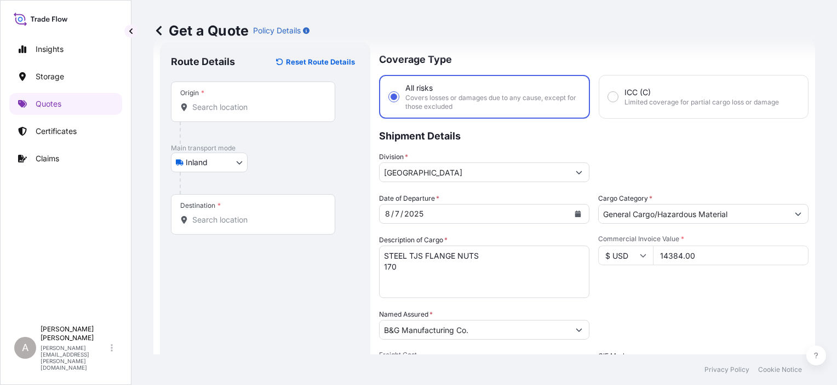
scroll to position [0, 0]
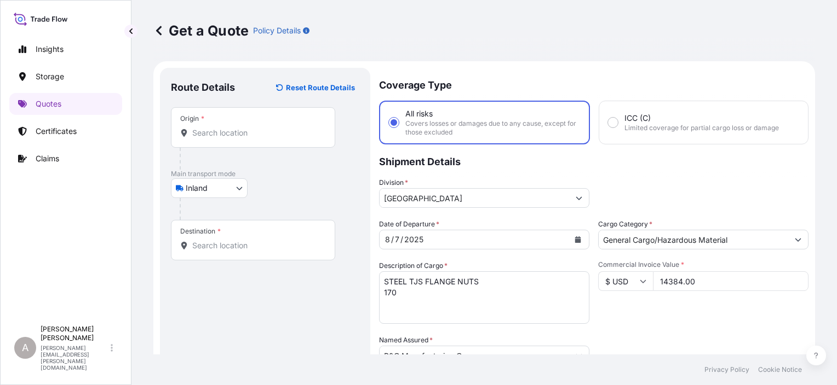
click at [241, 132] on input "Origin *" at bounding box center [256, 133] width 129 height 11
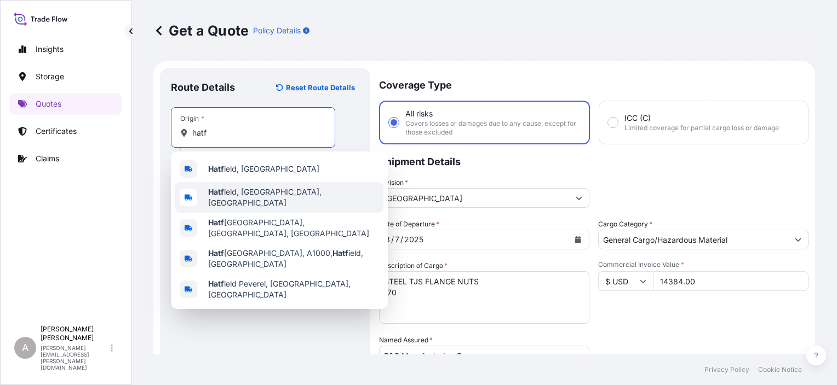
click at [271, 199] on div "Hatf ield, PA, USA" at bounding box center [279, 197] width 208 height 31
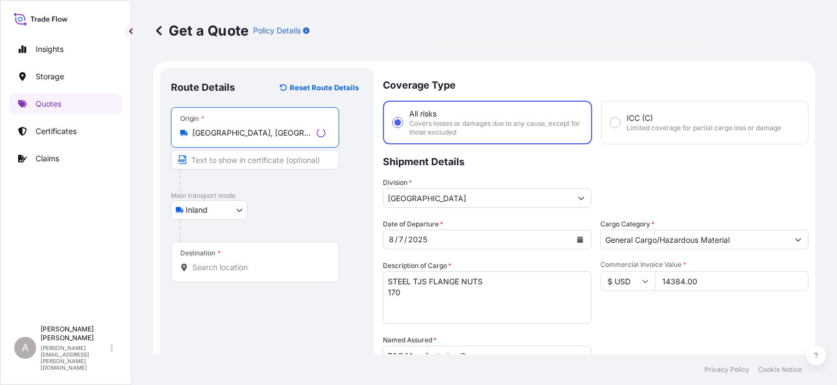
type input "Hatfield, PA, USA"
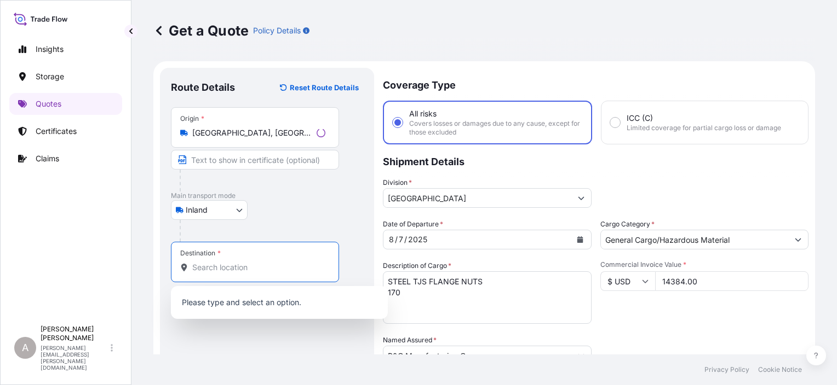
click at [247, 267] on input "Destination *" at bounding box center [258, 267] width 133 height 11
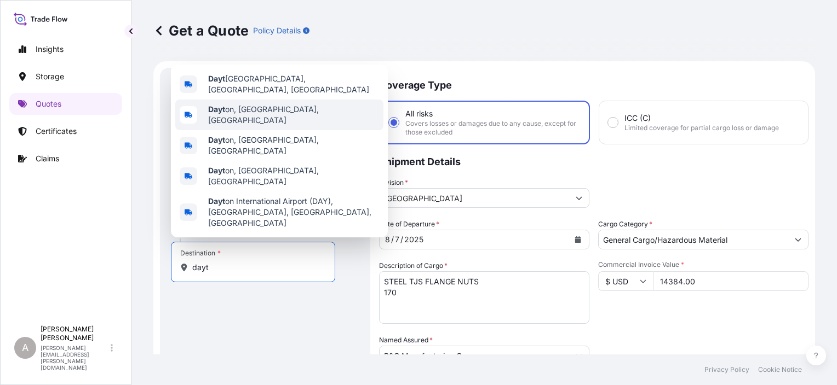
click at [273, 130] on div "Dayt on, OH, USA" at bounding box center [279, 115] width 208 height 31
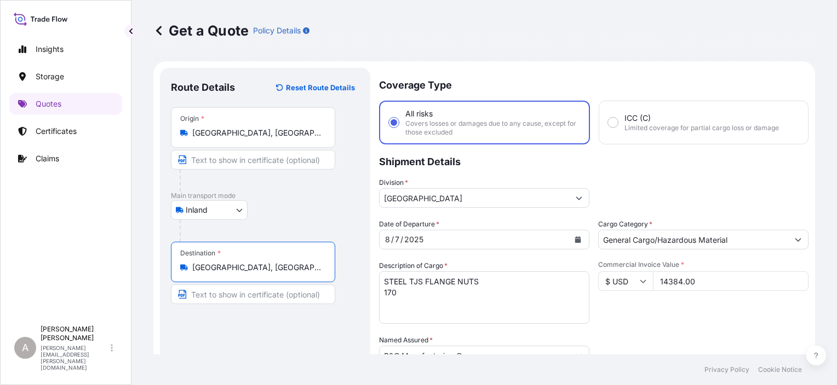
type input "Dayton, OH, USA"
click at [283, 353] on div "Route Details Reset Route Details Place of loading Road / Inland Road / Inland …" at bounding box center [265, 320] width 188 height 482
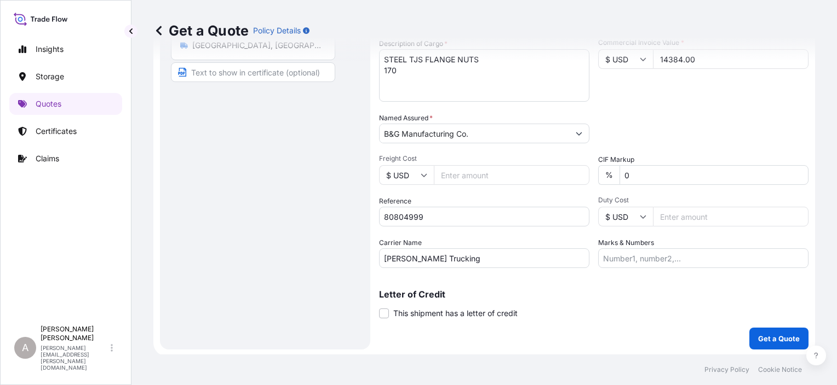
scroll to position [223, 0]
click at [753, 329] on button "Get a Quote" at bounding box center [778, 338] width 59 height 22
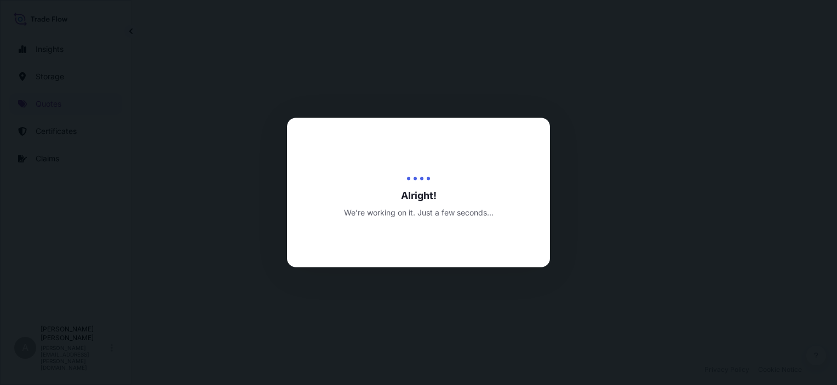
select select "Inland"
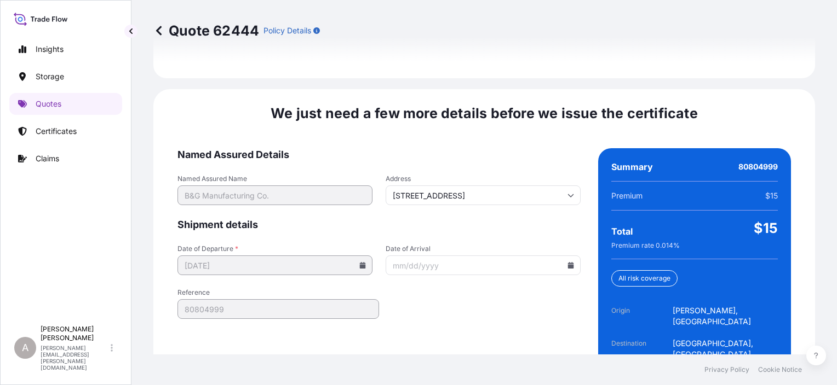
scroll to position [1693, 0]
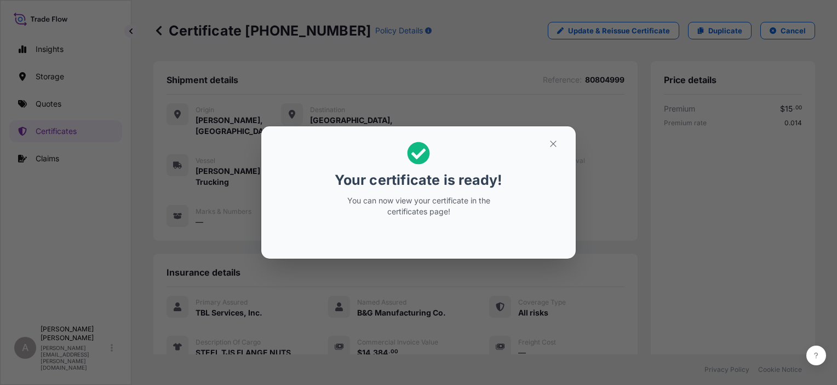
click at [274, 44] on div "Your certificate is ready! You can now view your certificate in the certificate…" at bounding box center [418, 192] width 837 height 385
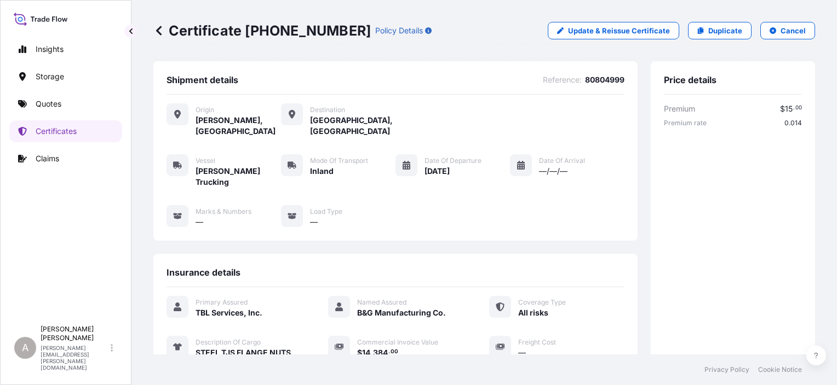
click at [285, 33] on p "Certificate 32031-41-1" at bounding box center [261, 31] width 217 height 18
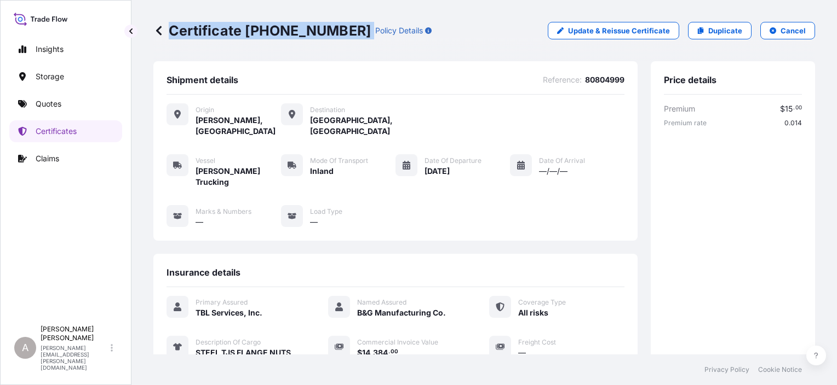
click at [286, 33] on p "Certificate 32031-41-1" at bounding box center [261, 31] width 217 height 18
click at [289, 34] on p "Certificate 32031-41-1" at bounding box center [261, 31] width 217 height 18
click at [239, 33] on p "Certificate 32031-41-1" at bounding box center [261, 31] width 217 height 18
drag, startPoint x: 246, startPoint y: 32, endPoint x: 318, endPoint y: 30, distance: 71.7
click at [318, 30] on p "Certificate 32031-41-1" at bounding box center [261, 31] width 217 height 18
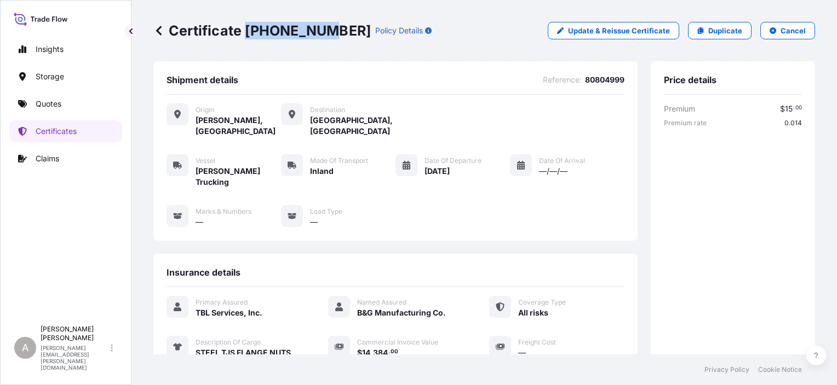
copy p "32031-41-1"
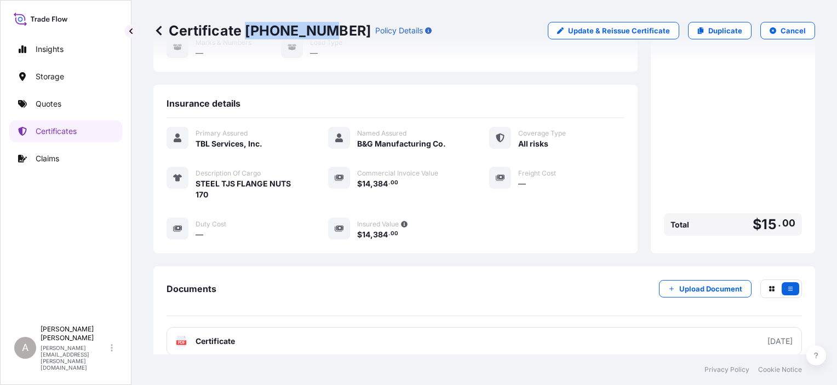
scroll to position [237, 0]
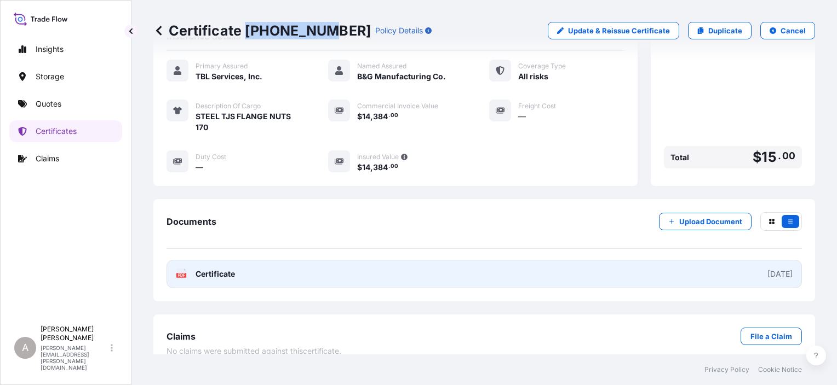
click at [475, 270] on link "PDF Certificate 2025-08-11" at bounding box center [483, 274] width 635 height 28
